Goal: Task Accomplishment & Management: Complete application form

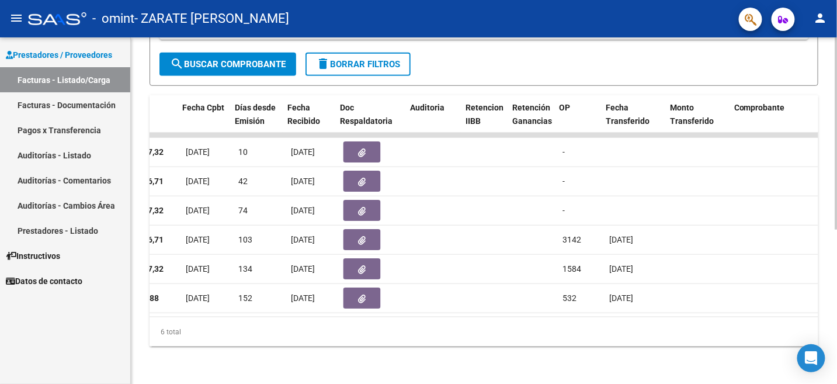
scroll to position [0, 575]
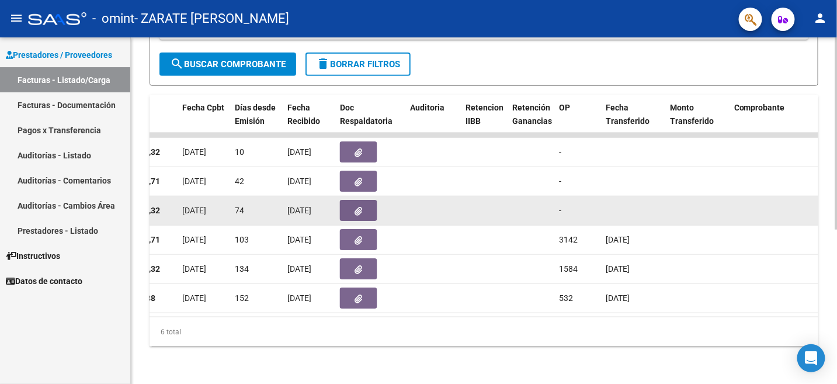
click at [353, 200] on button "button" at bounding box center [358, 210] width 37 height 21
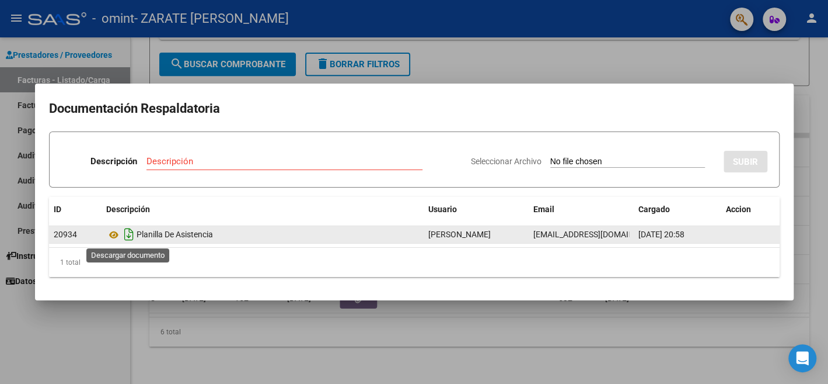
click at [125, 236] on icon "Descargar documento" at bounding box center [128, 234] width 15 height 19
click at [513, 46] on div at bounding box center [414, 192] width 828 height 384
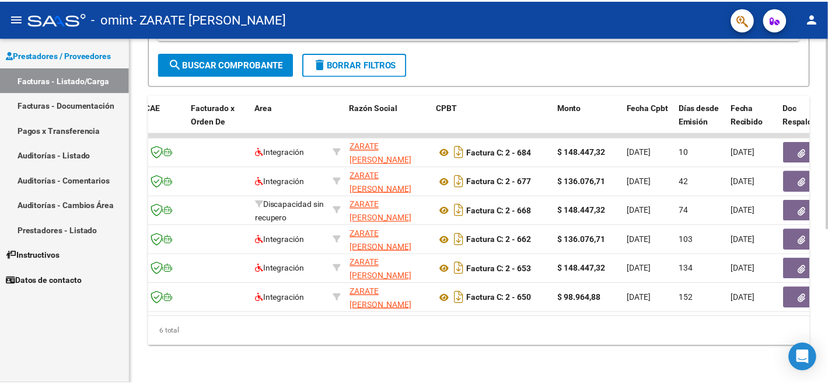
scroll to position [0, 0]
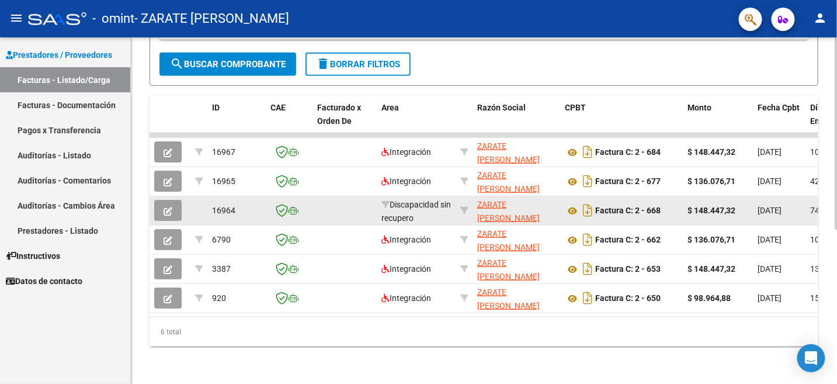
click at [161, 202] on button "button" at bounding box center [167, 210] width 27 height 21
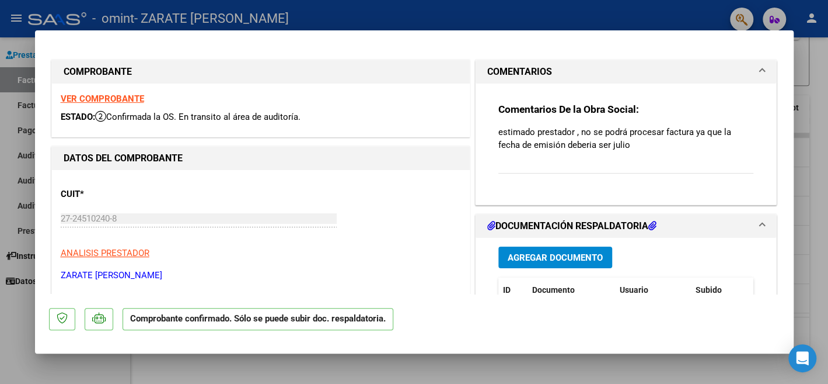
click at [816, 130] on div at bounding box center [414, 192] width 828 height 384
type input "$ 0,00"
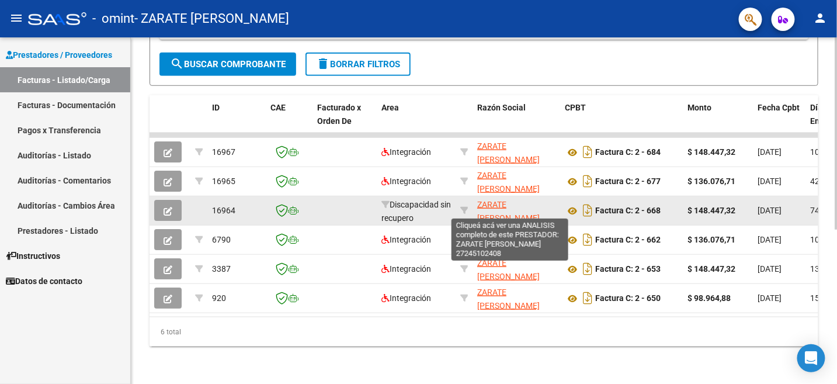
click at [493, 200] on span "ZARATE [PERSON_NAME]" at bounding box center [508, 211] width 62 height 23
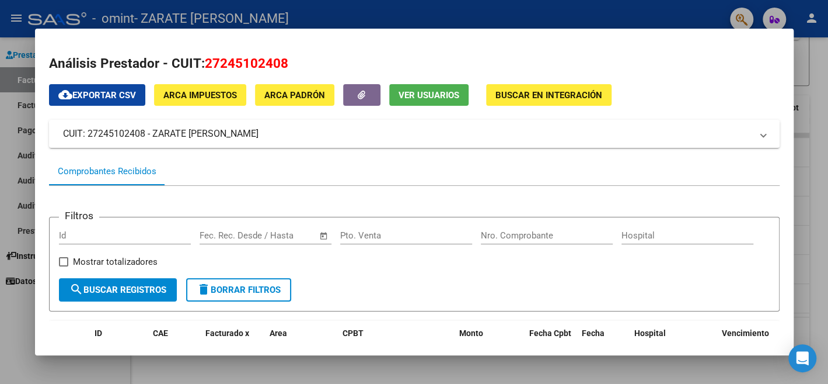
click at [447, 9] on div at bounding box center [414, 192] width 828 height 384
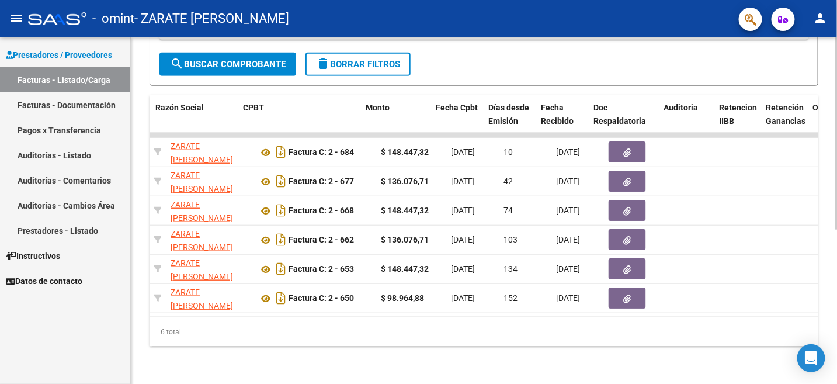
scroll to position [0, 321]
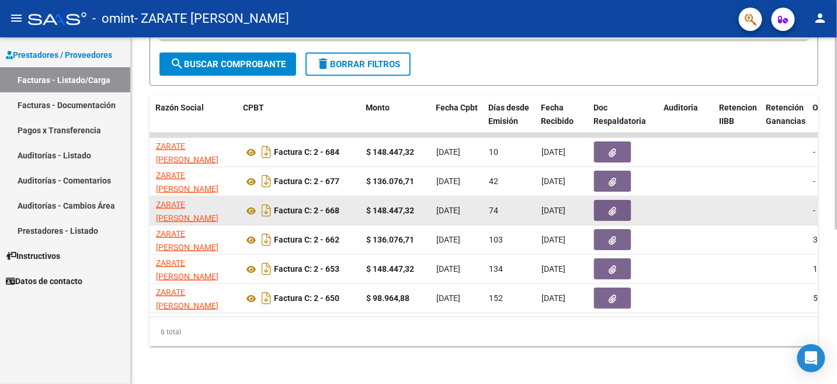
click at [614, 207] on icon "button" at bounding box center [613, 211] width 8 height 9
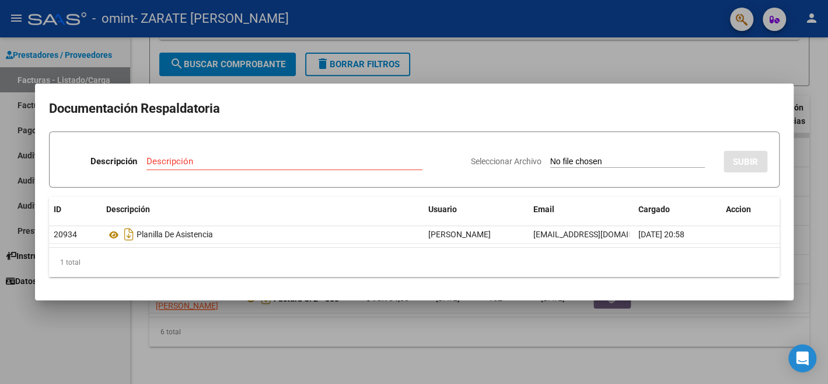
click at [483, 161] on span "Seleccionar Archivo" at bounding box center [506, 160] width 71 height 9
click at [550, 161] on input "Seleccionar Archivo" at bounding box center [627, 161] width 155 height 11
click at [504, 38] on div at bounding box center [414, 192] width 828 height 384
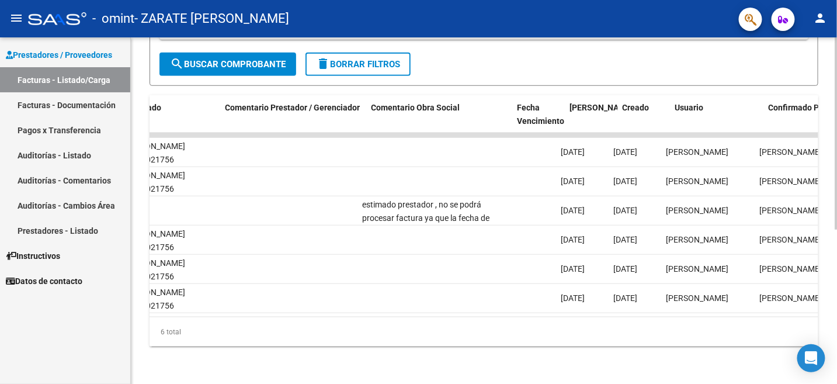
scroll to position [0, 1637]
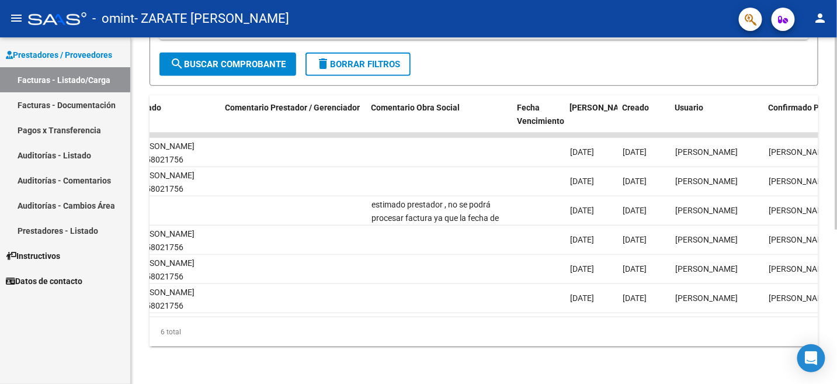
click at [637, 319] on div "6 total" at bounding box center [483, 331] width 668 height 29
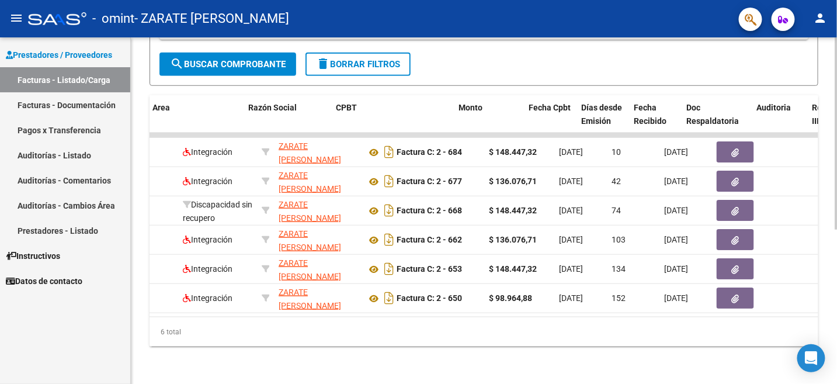
scroll to position [0, 230]
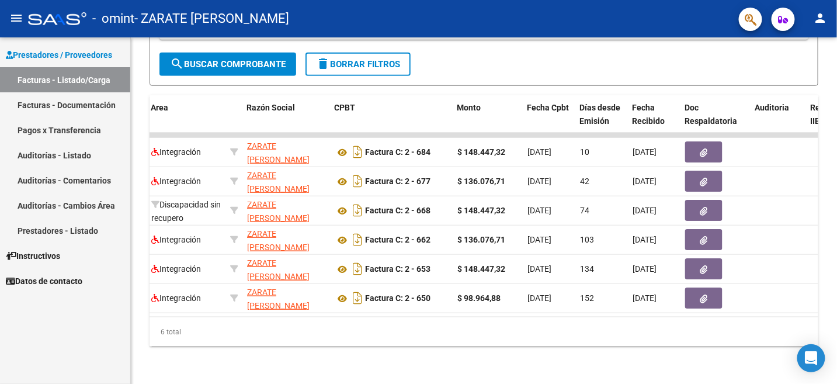
click at [69, 77] on link "Facturas - Listado/Carga" at bounding box center [65, 79] width 130 height 25
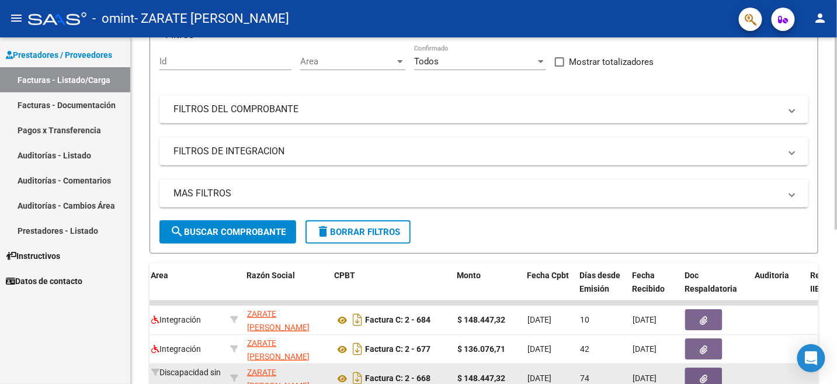
scroll to position [0, 0]
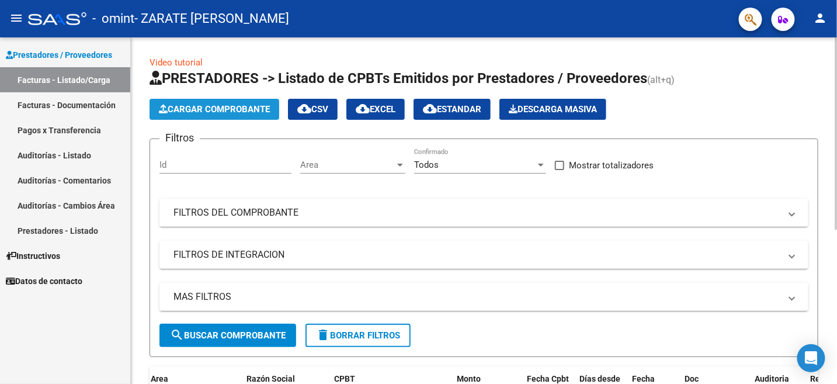
click at [243, 109] on span "Cargar Comprobante" at bounding box center [214, 109] width 111 height 11
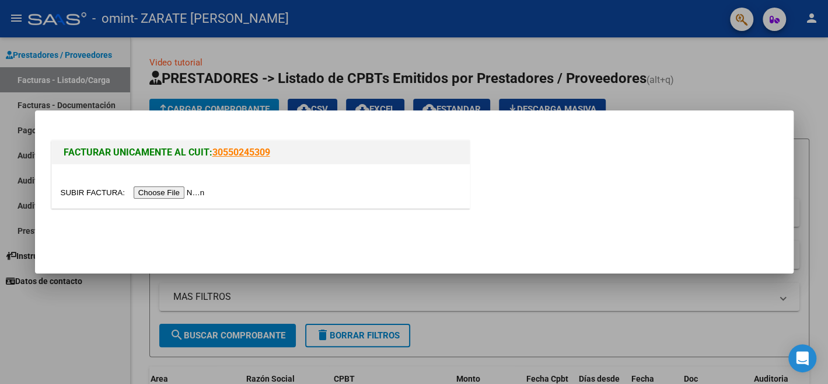
click at [245, 97] on div at bounding box center [414, 192] width 828 height 384
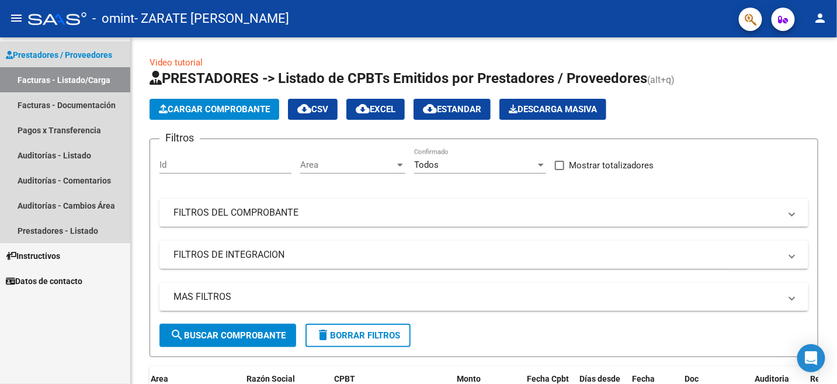
click at [68, 50] on span "Prestadores / Proveedores" at bounding box center [59, 54] width 106 height 13
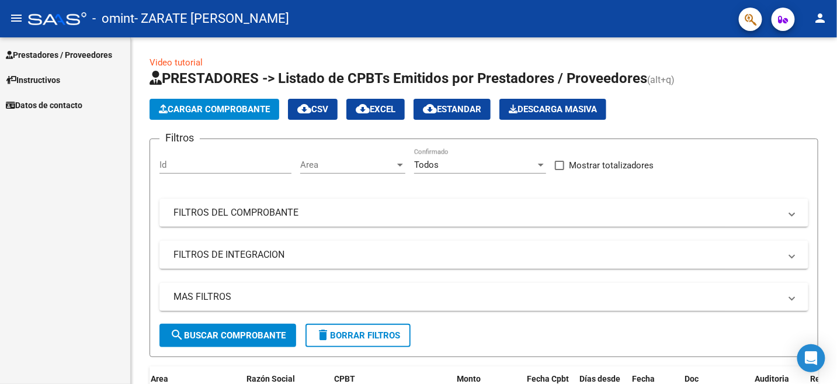
click at [70, 50] on span "Prestadores / Proveedores" at bounding box center [59, 54] width 106 height 13
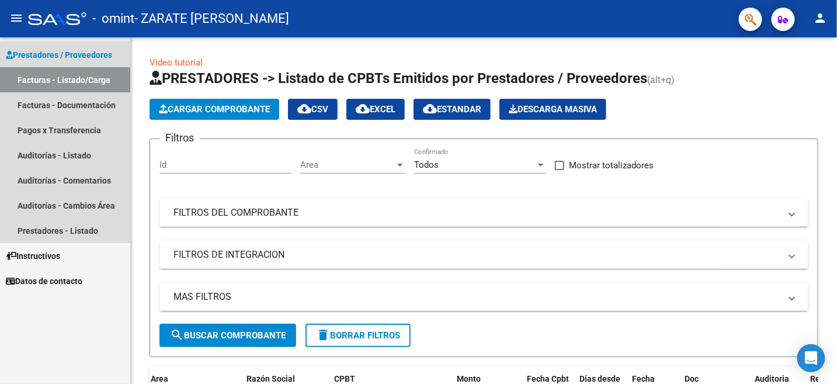
click at [70, 50] on span "Prestadores / Proveedores" at bounding box center [59, 54] width 106 height 13
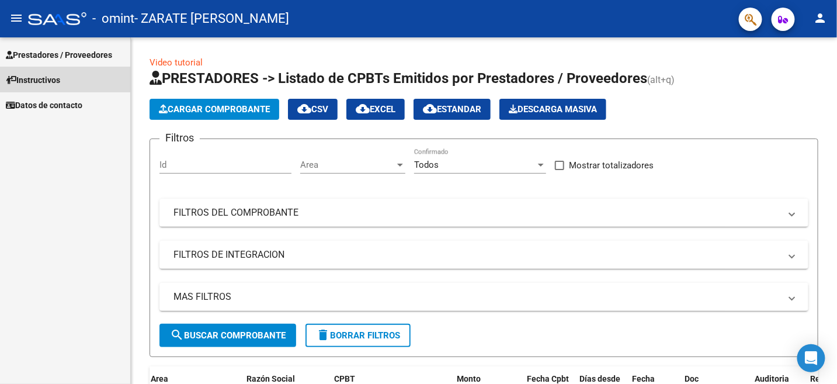
click at [56, 76] on span "Instructivos" at bounding box center [33, 80] width 54 height 13
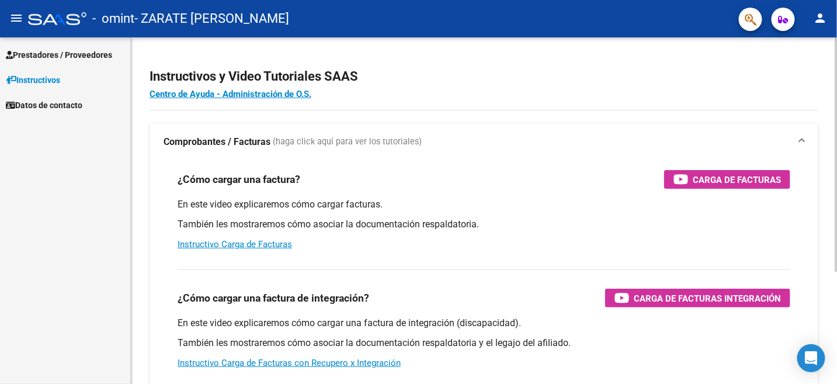
scroll to position [117, 0]
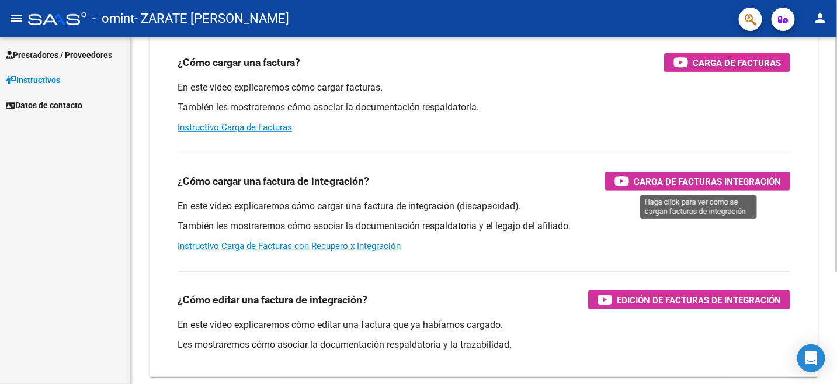
click at [698, 182] on span "Carga de Facturas Integración" at bounding box center [706, 181] width 147 height 15
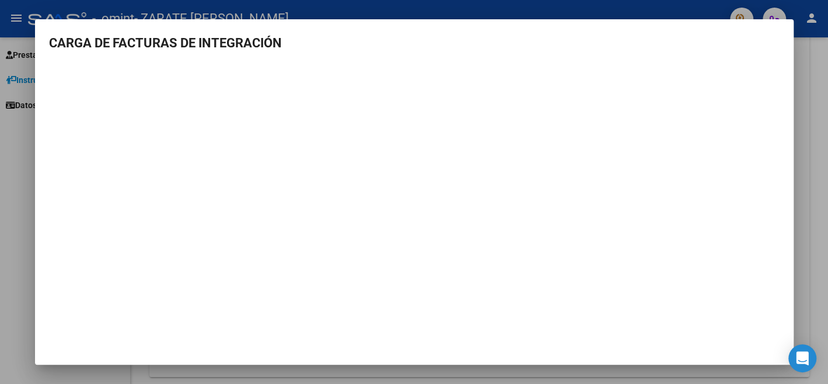
click at [357, 6] on div at bounding box center [414, 192] width 828 height 384
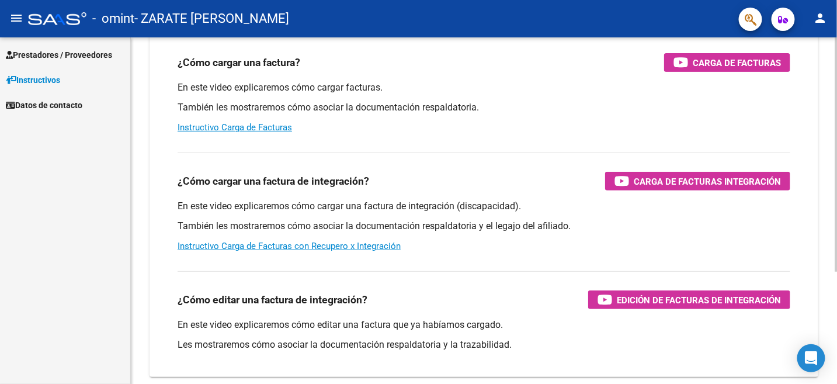
click at [140, 116] on div "Instructivos y Video Tutoriales SAAS Centro de Ayuda - Administración de O.S. C…" at bounding box center [484, 177] width 706 height 512
click at [90, 56] on span "Prestadores / Proveedores" at bounding box center [59, 54] width 106 height 13
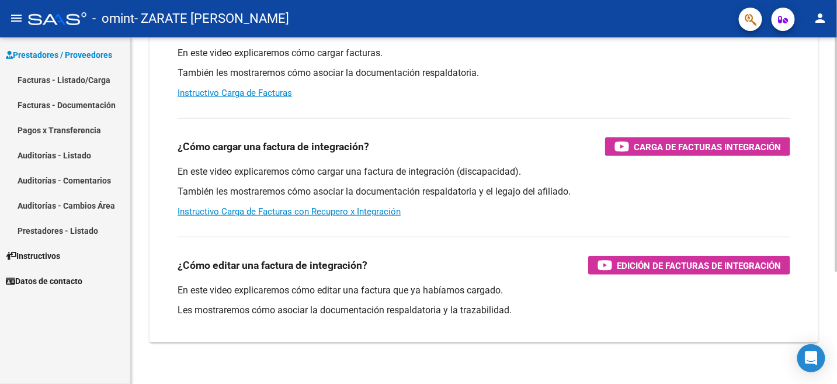
scroll to position [166, 0]
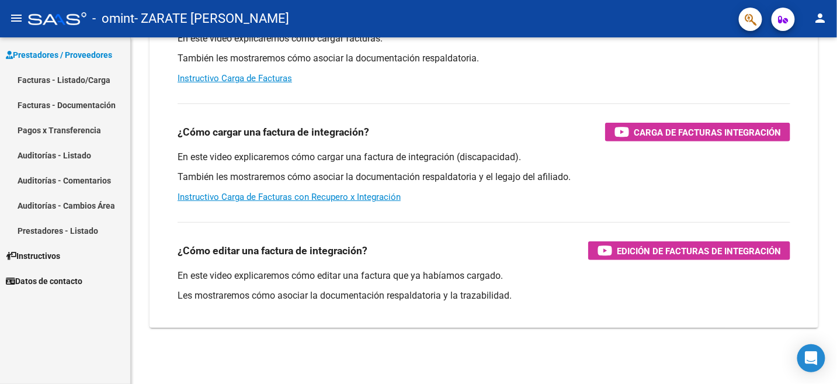
click at [84, 44] on link "Prestadores / Proveedores" at bounding box center [65, 54] width 130 height 25
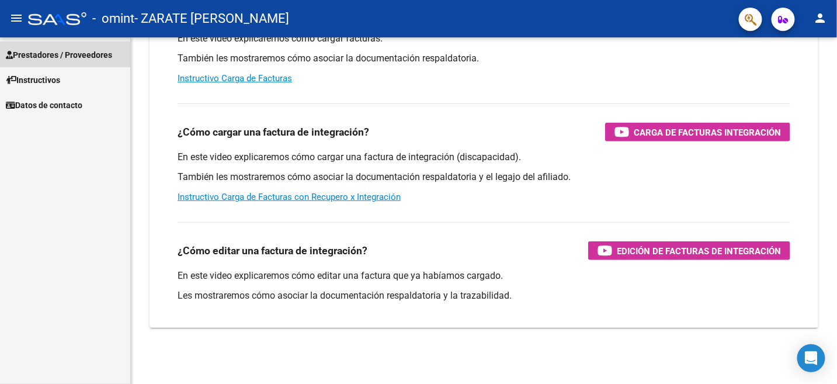
click at [81, 51] on span "Prestadores / Proveedores" at bounding box center [59, 54] width 106 height 13
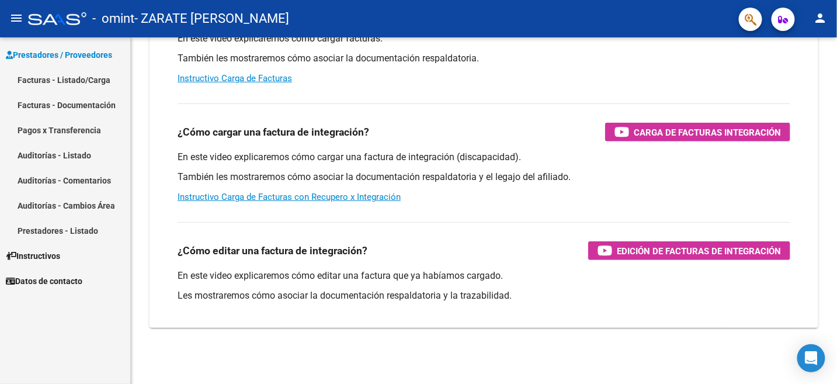
click at [82, 70] on link "Facturas - Listado/Carga" at bounding box center [65, 79] width 130 height 25
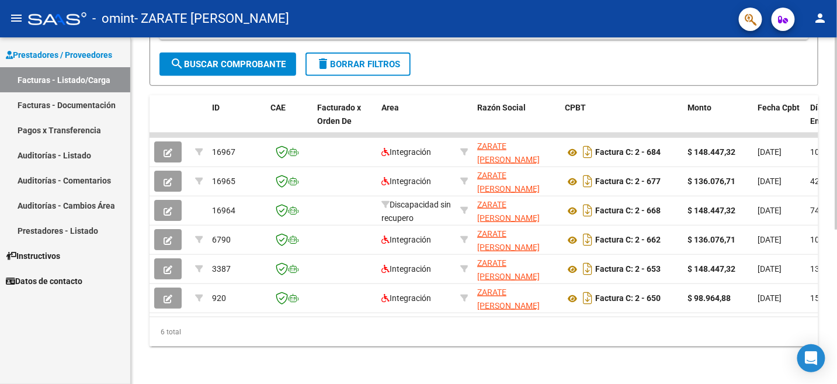
click at [142, 298] on div "Video tutorial PRESTADORES -> Listado de CPBTs Emitidos por Prestadores / Prove…" at bounding box center [484, 75] width 706 height 617
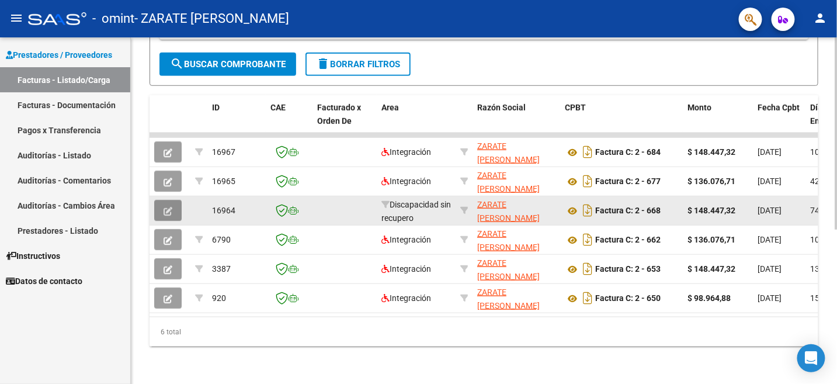
click at [165, 207] on icon "button" at bounding box center [167, 211] width 9 height 9
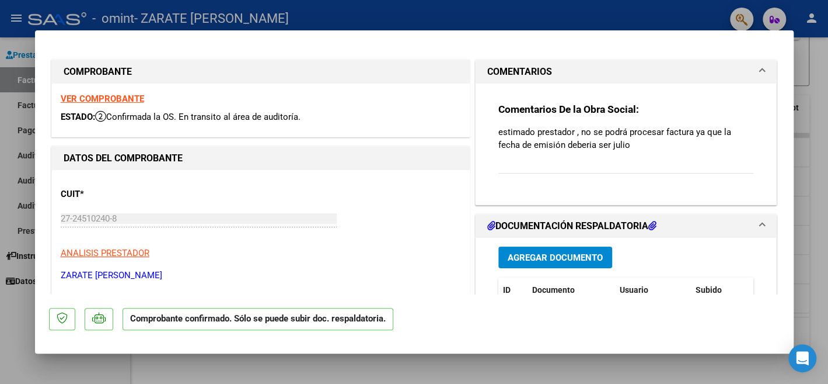
click at [367, 12] on div at bounding box center [414, 192] width 828 height 384
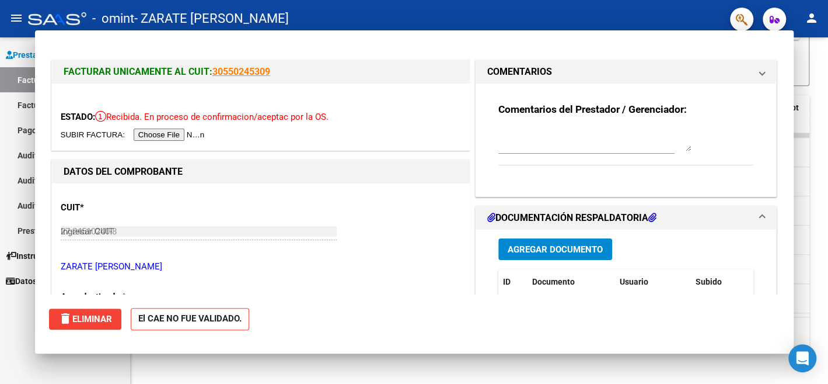
type input "$ 0,00"
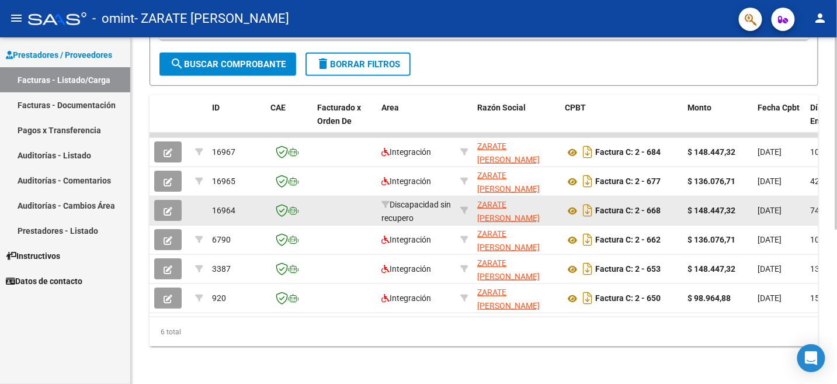
drag, startPoint x: 562, startPoint y: 194, endPoint x: 455, endPoint y: 197, distance: 107.4
click at [356, 197] on datatable-body-cell at bounding box center [344, 210] width 64 height 29
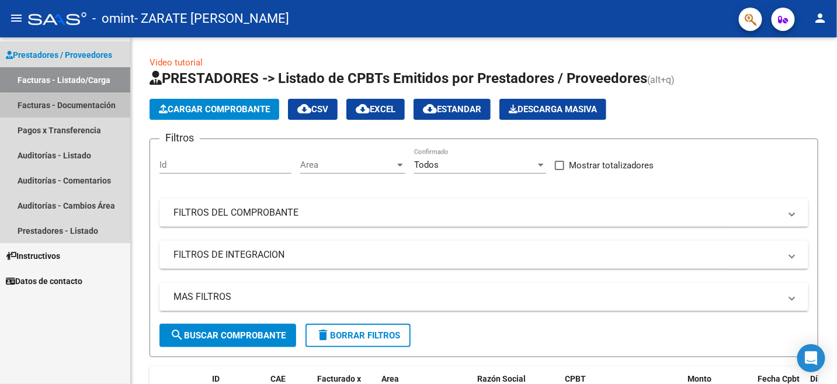
click at [84, 107] on link "Facturas - Documentación" at bounding box center [65, 104] width 130 height 25
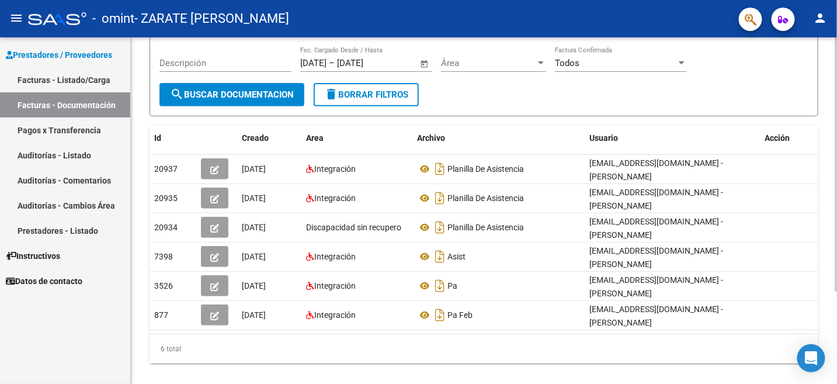
scroll to position [126, 0]
click at [800, 333] on div "6 total" at bounding box center [483, 347] width 668 height 29
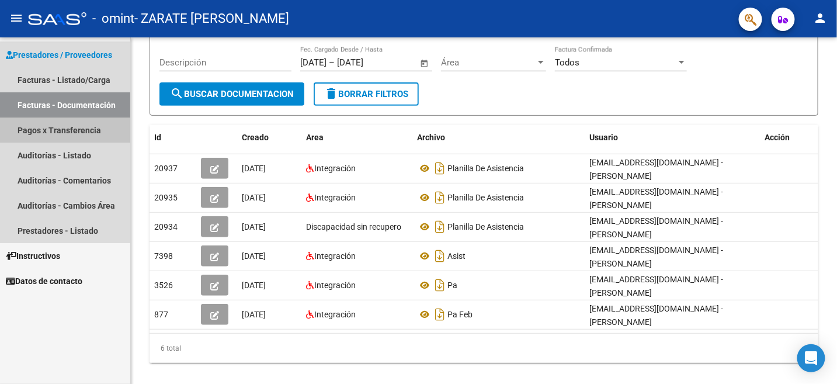
click at [60, 127] on link "Pagos x Transferencia" at bounding box center [65, 129] width 130 height 25
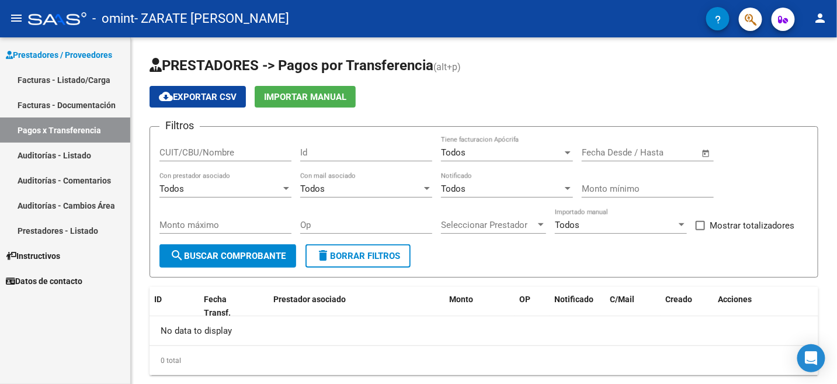
click at [82, 152] on link "Auditorías - Listado" at bounding box center [65, 154] width 130 height 25
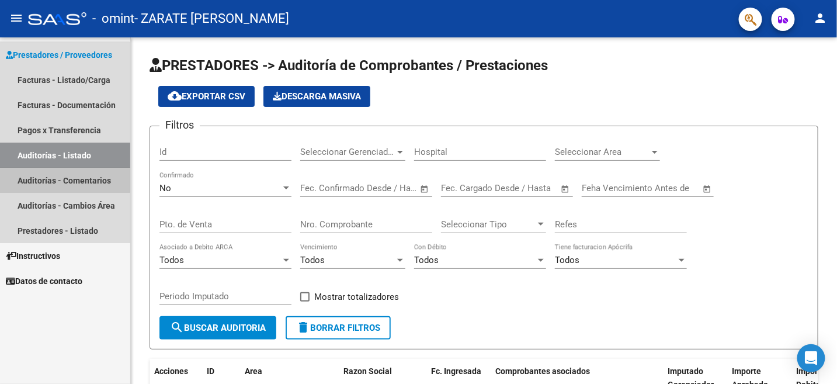
click at [51, 180] on link "Auditorías - Comentarios" at bounding box center [65, 180] width 130 height 25
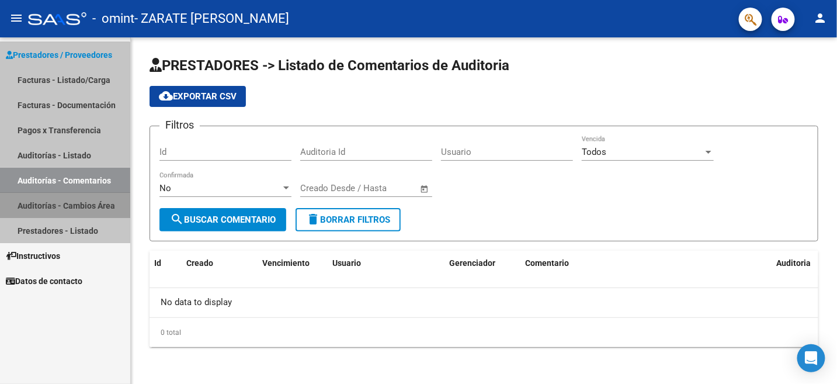
click at [36, 206] on link "Auditorías - Cambios Área" at bounding box center [65, 205] width 130 height 25
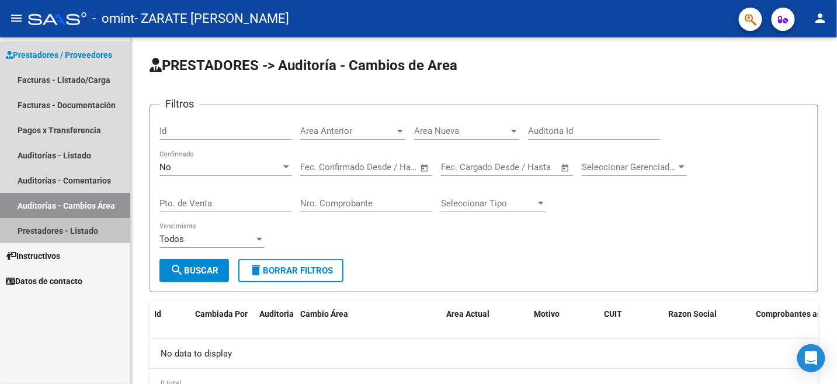
click at [58, 219] on link "Prestadores - Listado" at bounding box center [65, 230] width 130 height 25
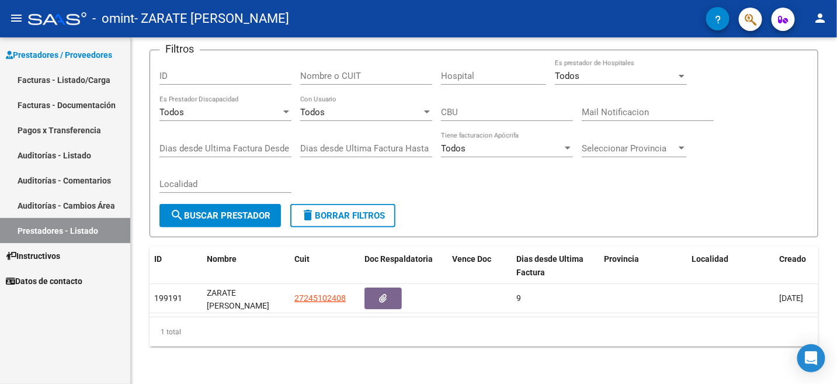
click at [70, 281] on span "Datos de contacto" at bounding box center [44, 280] width 76 height 13
